Goal: Find specific page/section: Find specific page/section

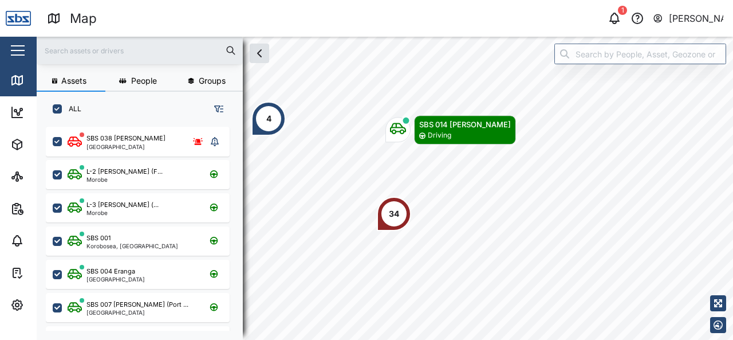
scroll to position [199, 179]
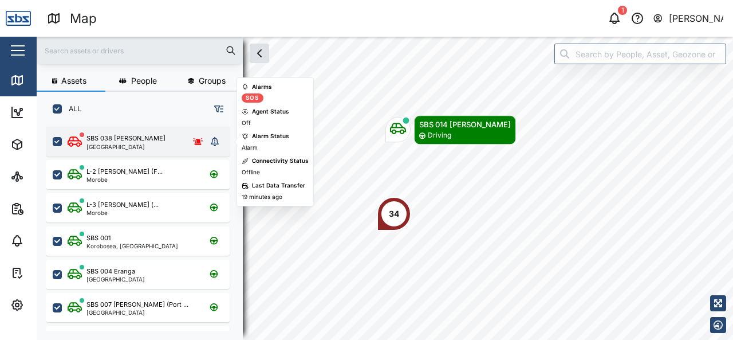
click at [116, 139] on div "SBS 038 [PERSON_NAME]" at bounding box center [125, 138] width 79 height 10
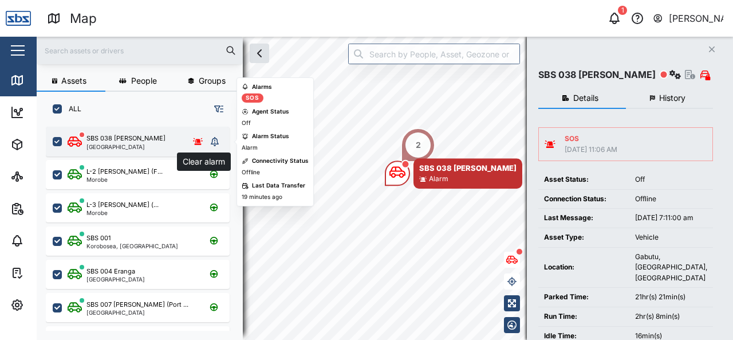
click at [211, 139] on icon "grid" at bounding box center [215, 141] width 8 height 9
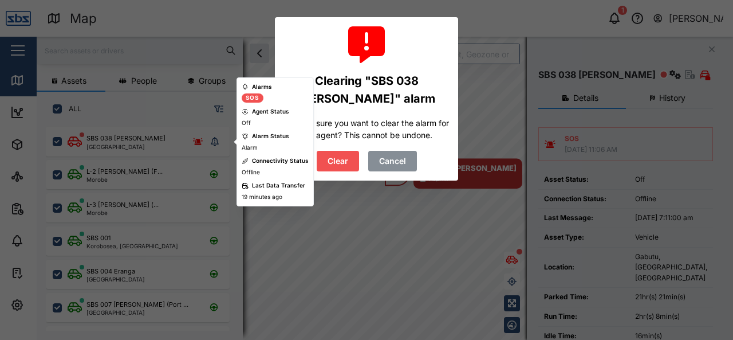
click at [332, 160] on span "Clear" at bounding box center [338, 160] width 21 height 19
